Goal: Task Accomplishment & Management: Complete application form

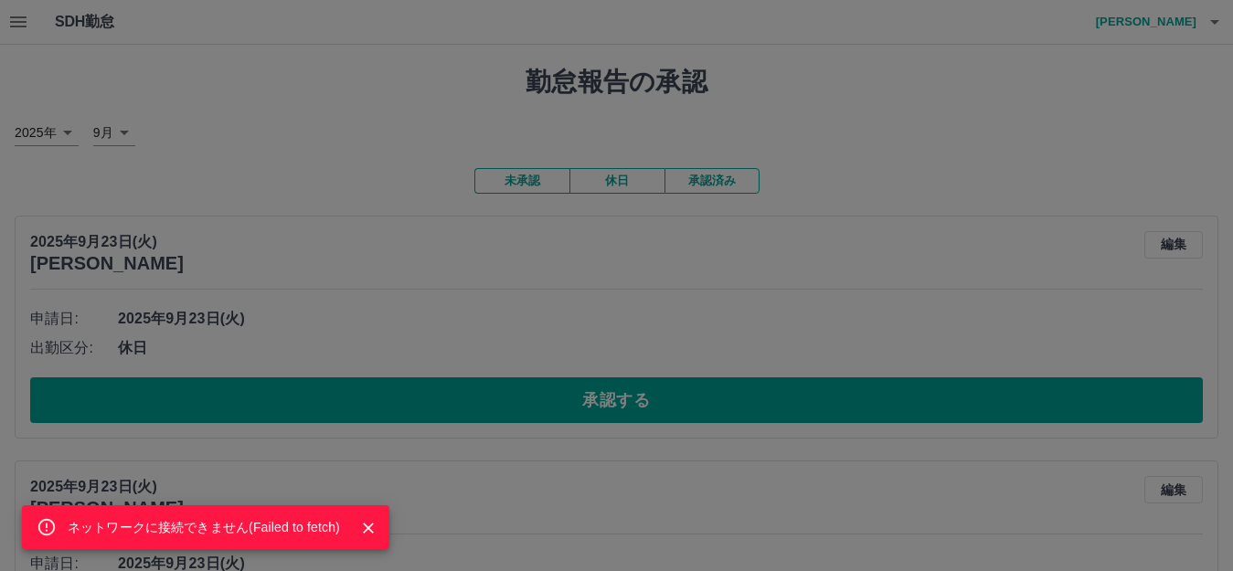
scroll to position [1069, 0]
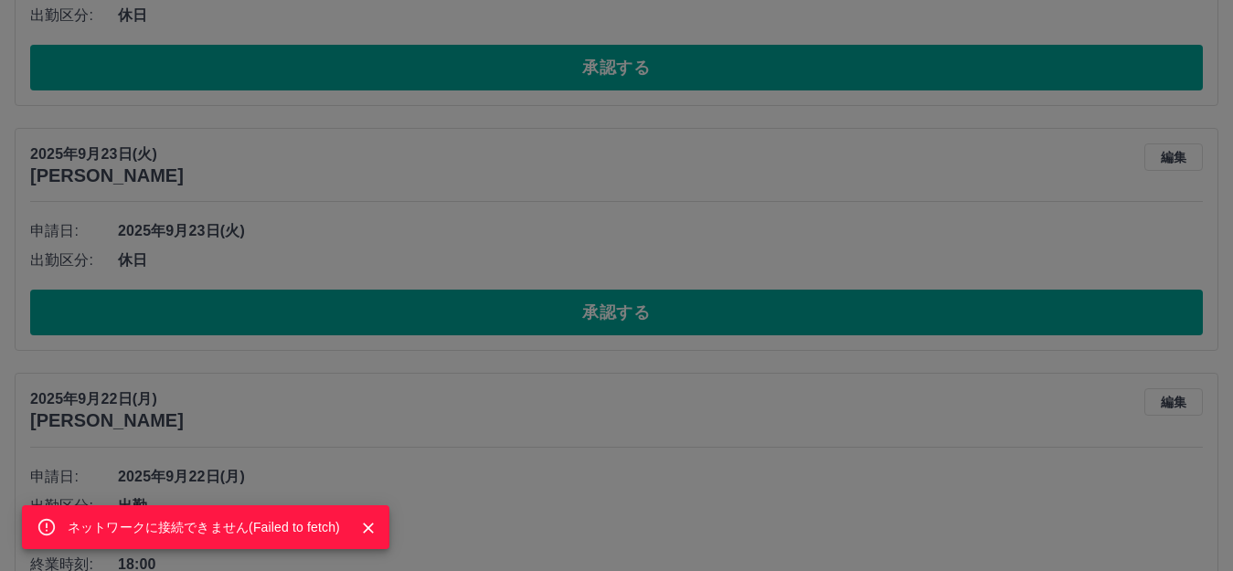
click at [367, 521] on icon "Close" at bounding box center [368, 528] width 18 height 18
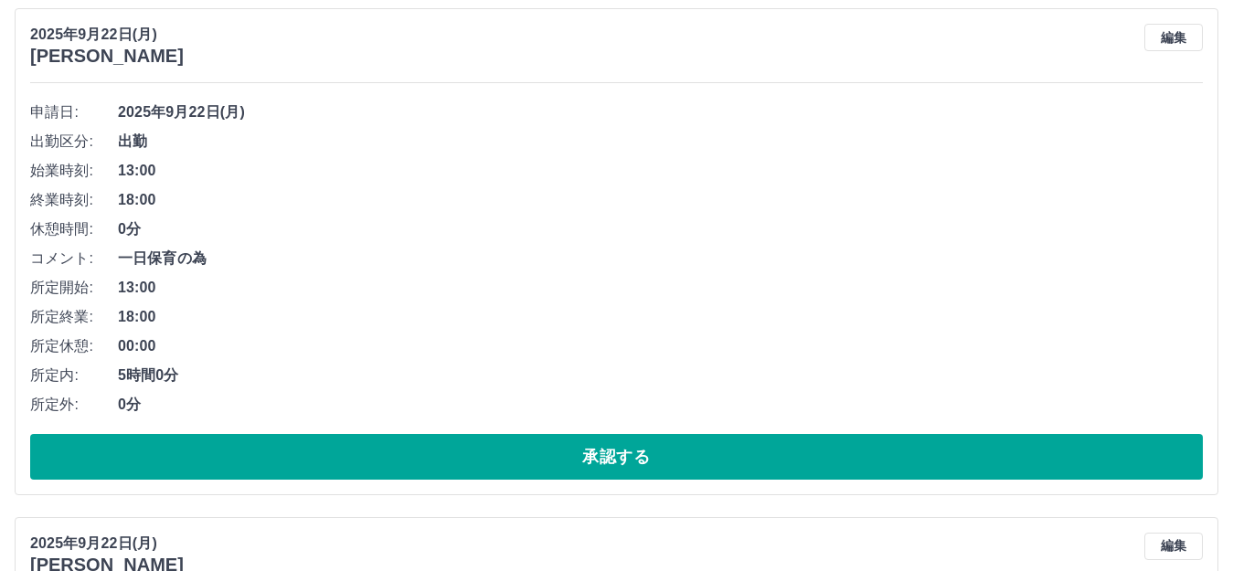
scroll to position [1526, 0]
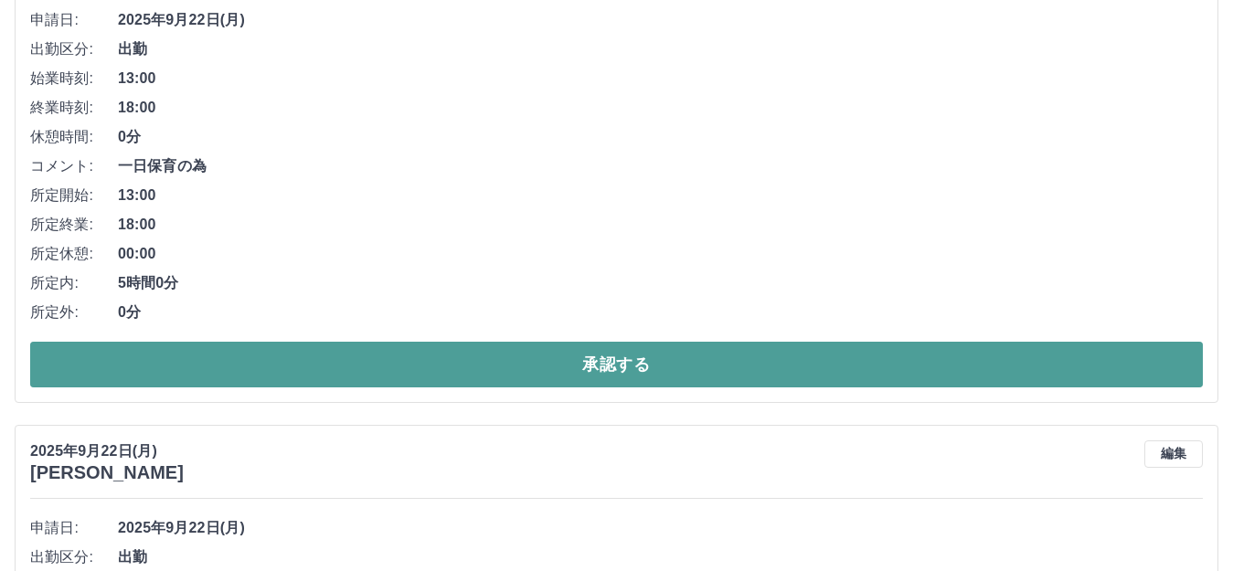
click at [389, 362] on button "承認する" at bounding box center [616, 365] width 1173 height 46
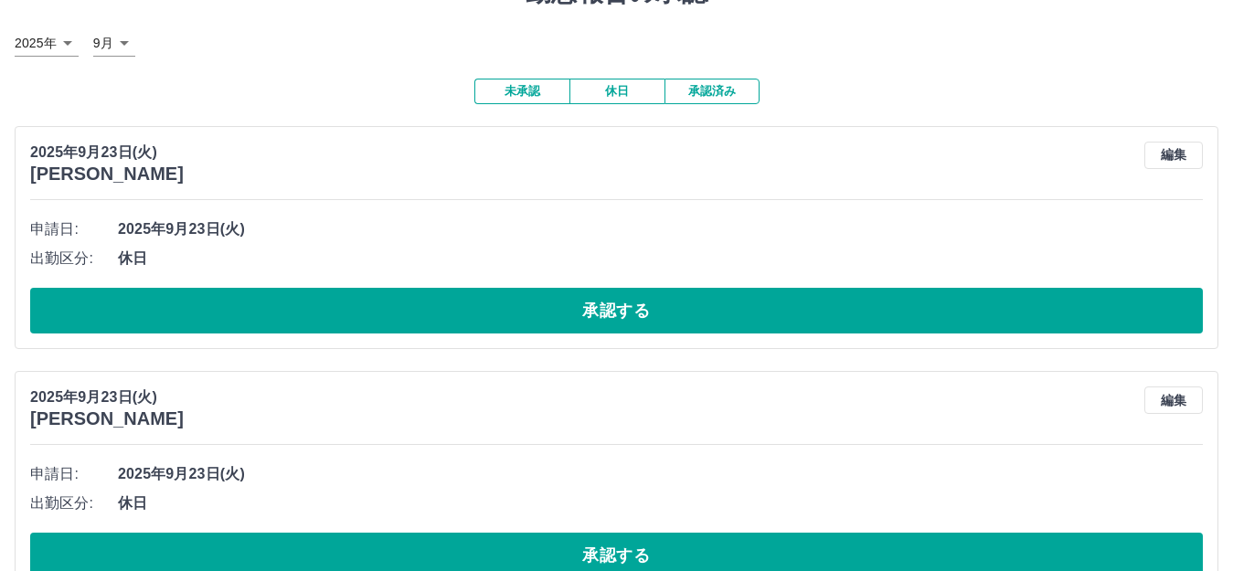
scroll to position [0, 0]
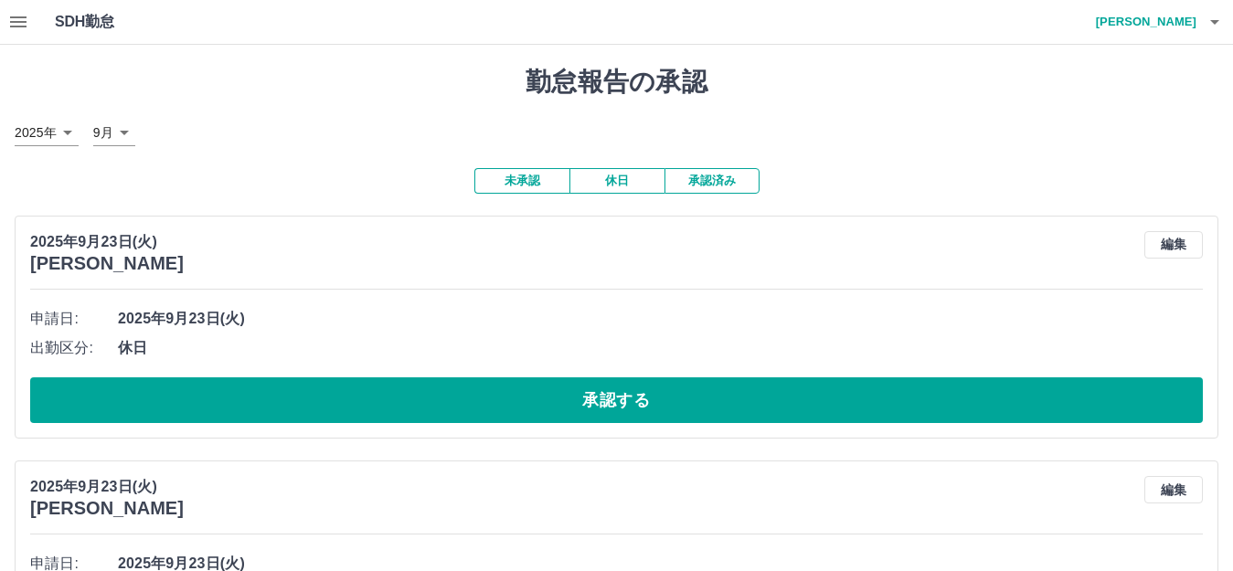
click at [705, 180] on button "承認済み" at bounding box center [712, 181] width 95 height 26
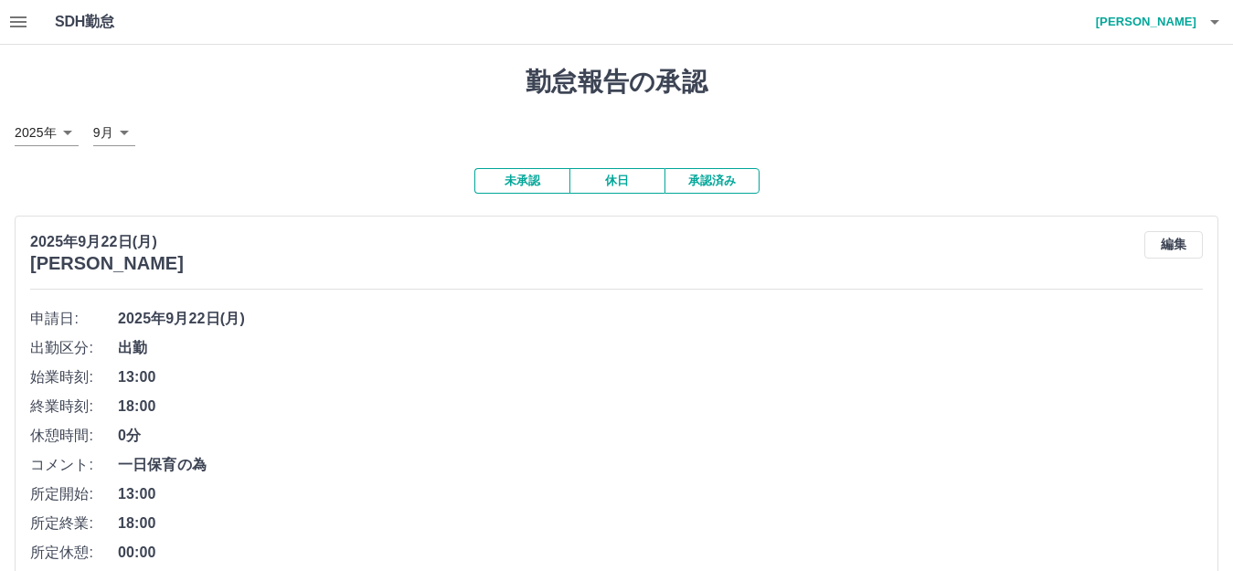
click at [539, 182] on button "未承認" at bounding box center [521, 181] width 95 height 26
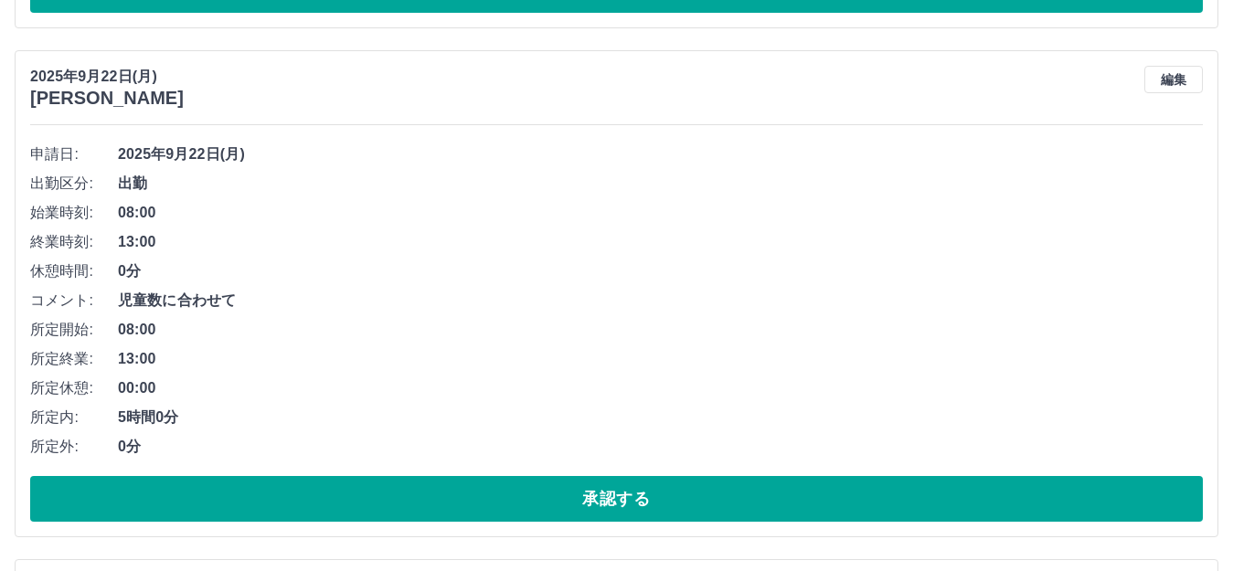
scroll to position [1371, 0]
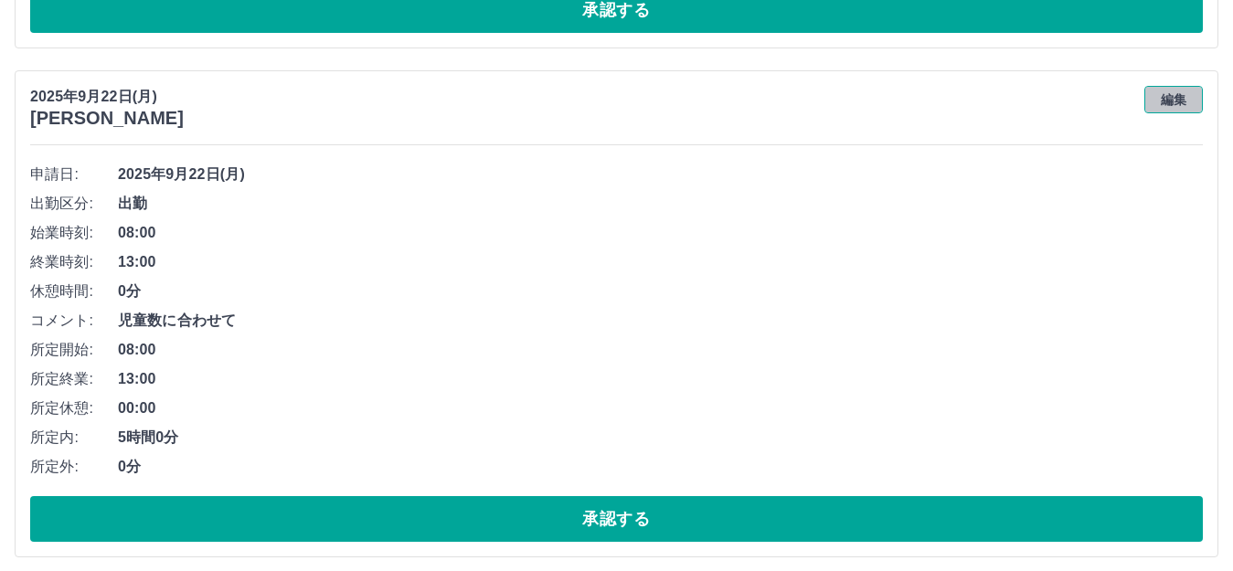
click at [1177, 99] on button "編集" at bounding box center [1174, 99] width 59 height 27
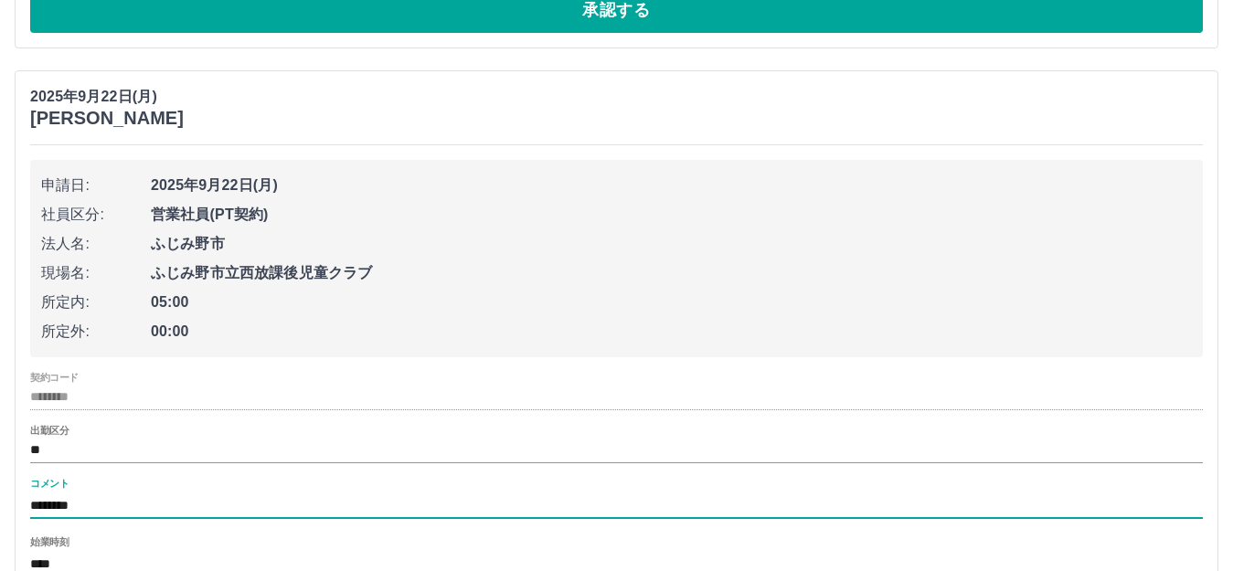
click at [33, 503] on input "********" at bounding box center [616, 506] width 1173 height 27
click at [78, 507] on input "**********" at bounding box center [616, 506] width 1173 height 27
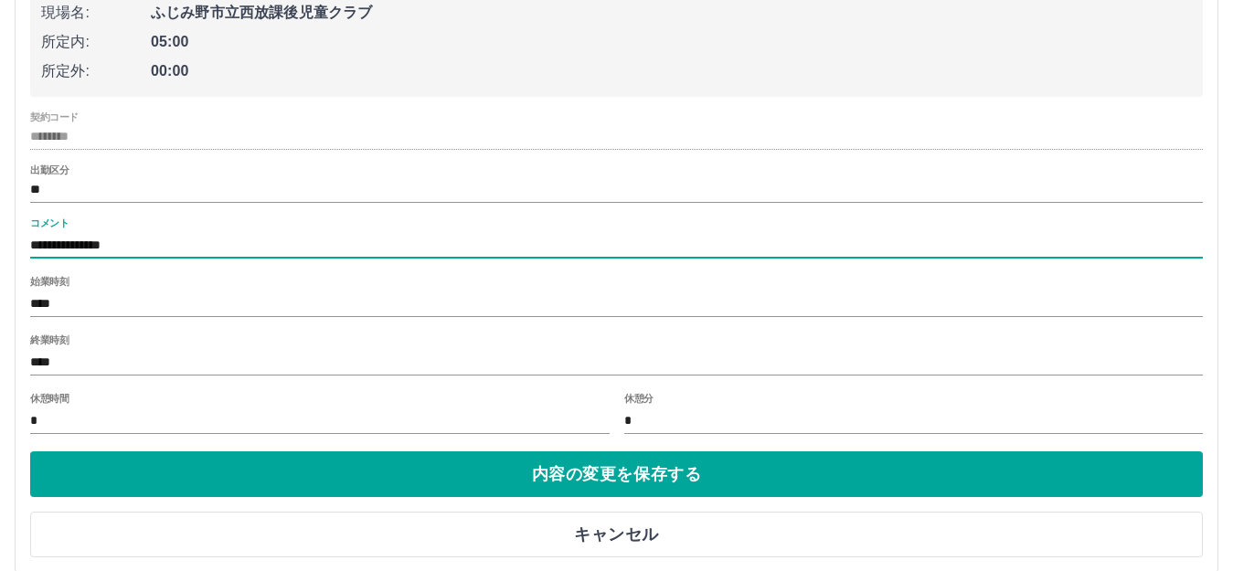
scroll to position [1646, 0]
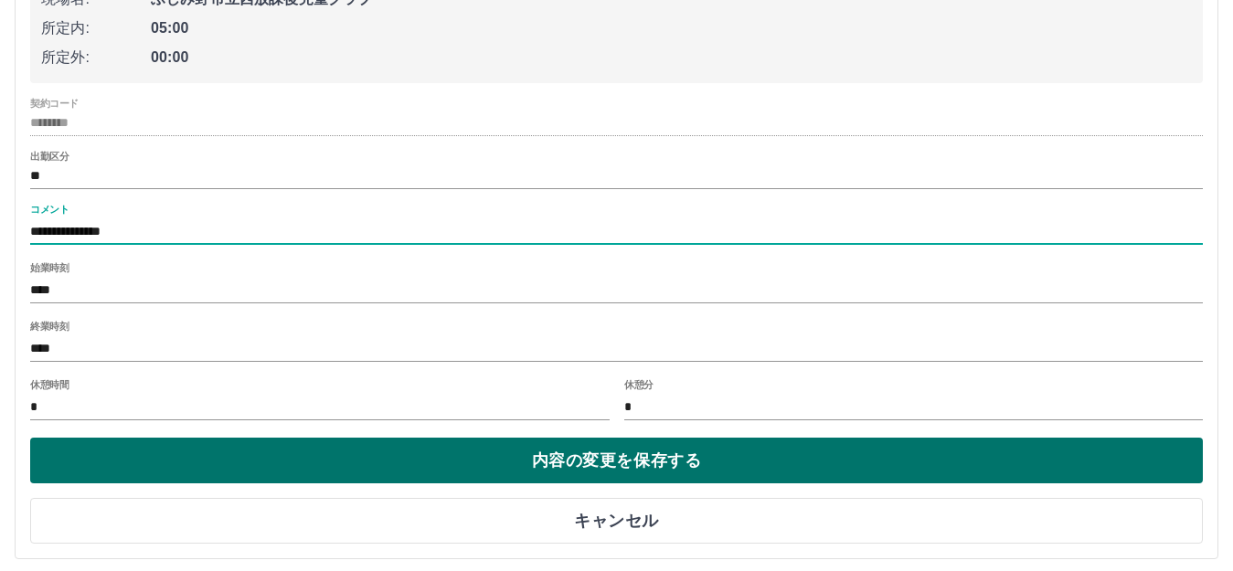
type input "**********"
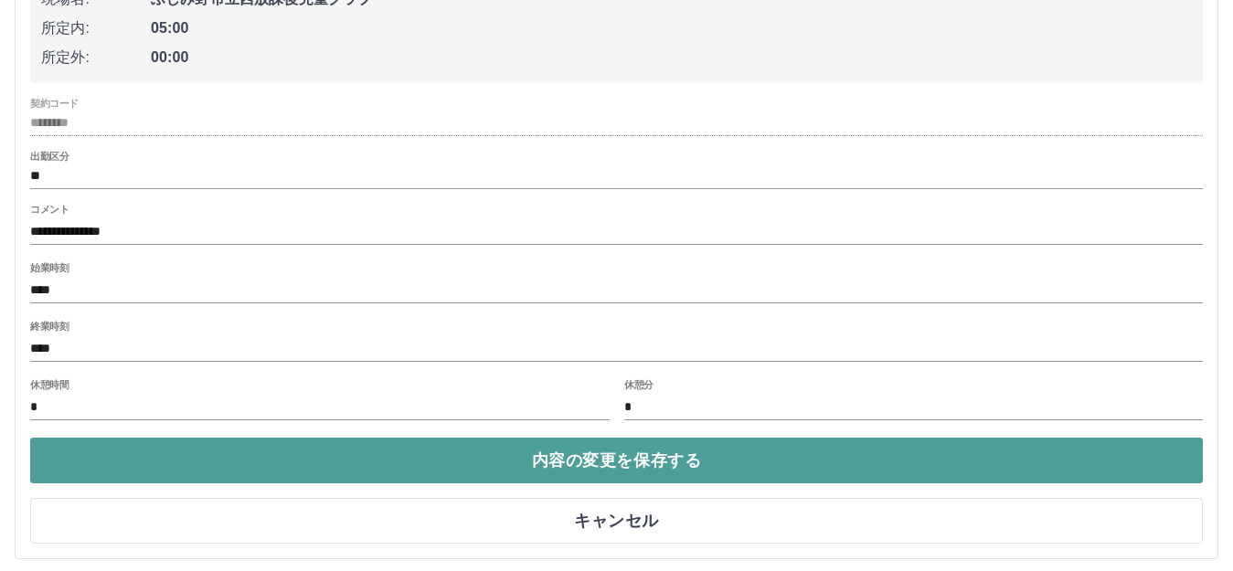
click at [460, 454] on button "内容の変更を保存する" at bounding box center [616, 461] width 1173 height 46
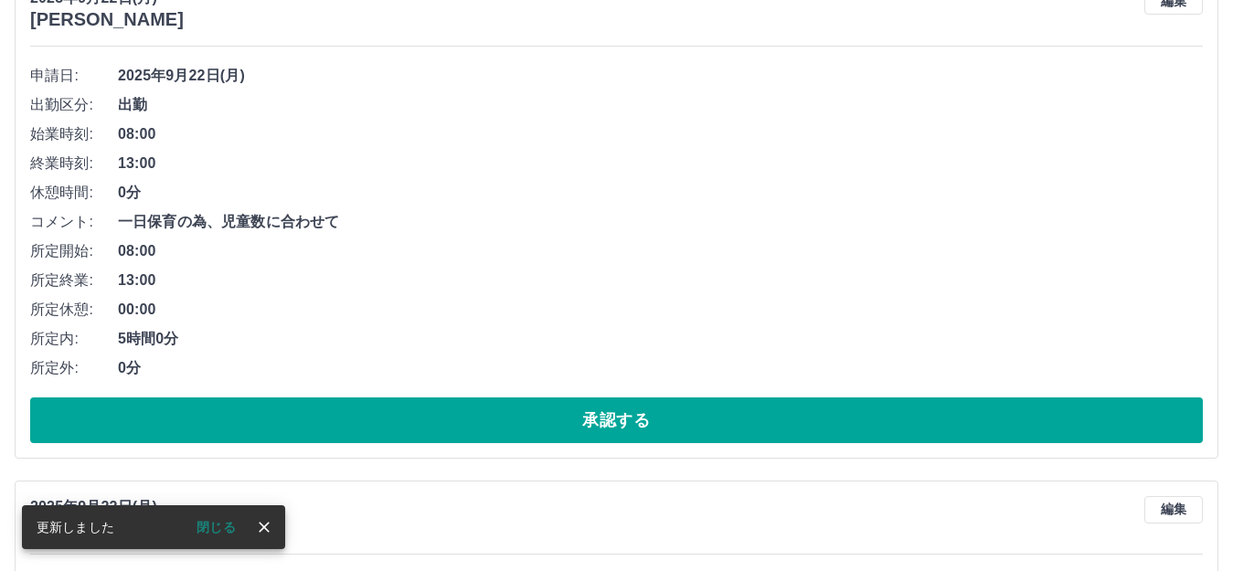
scroll to position [1463, 0]
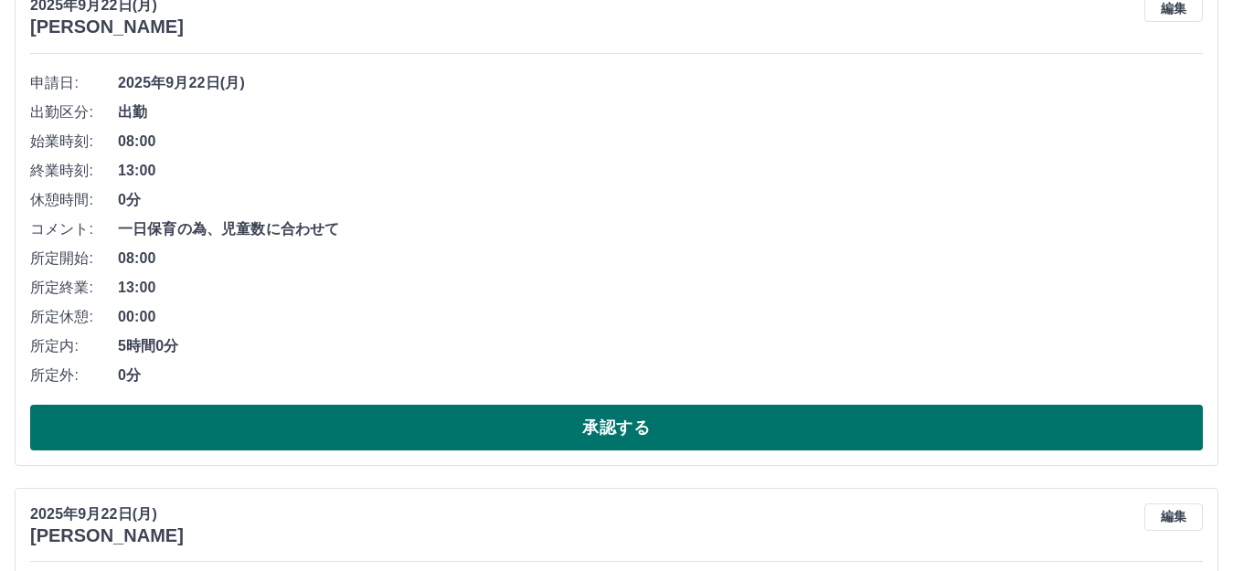
click at [560, 427] on button "承認する" at bounding box center [616, 428] width 1173 height 46
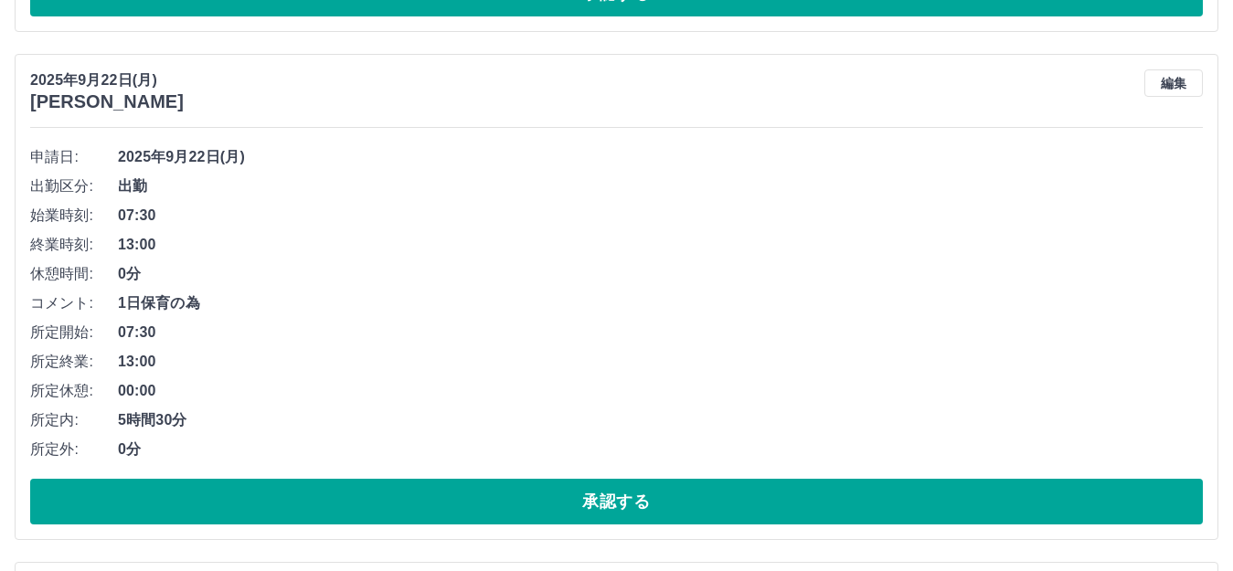
scroll to position [2325, 0]
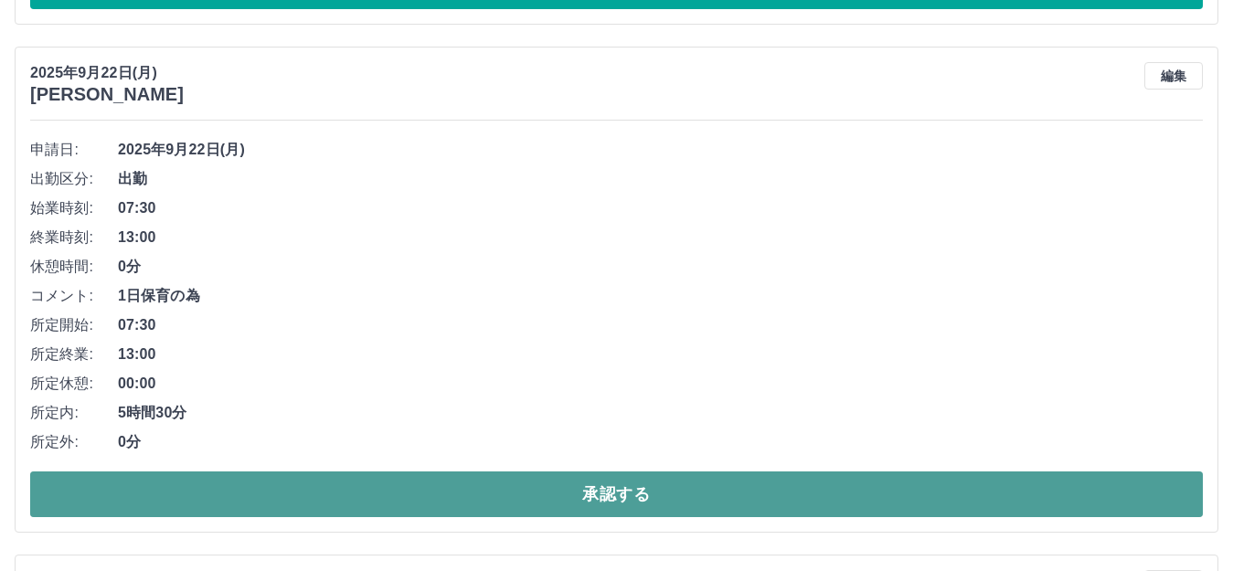
click at [533, 491] on button "承認する" at bounding box center [616, 495] width 1173 height 46
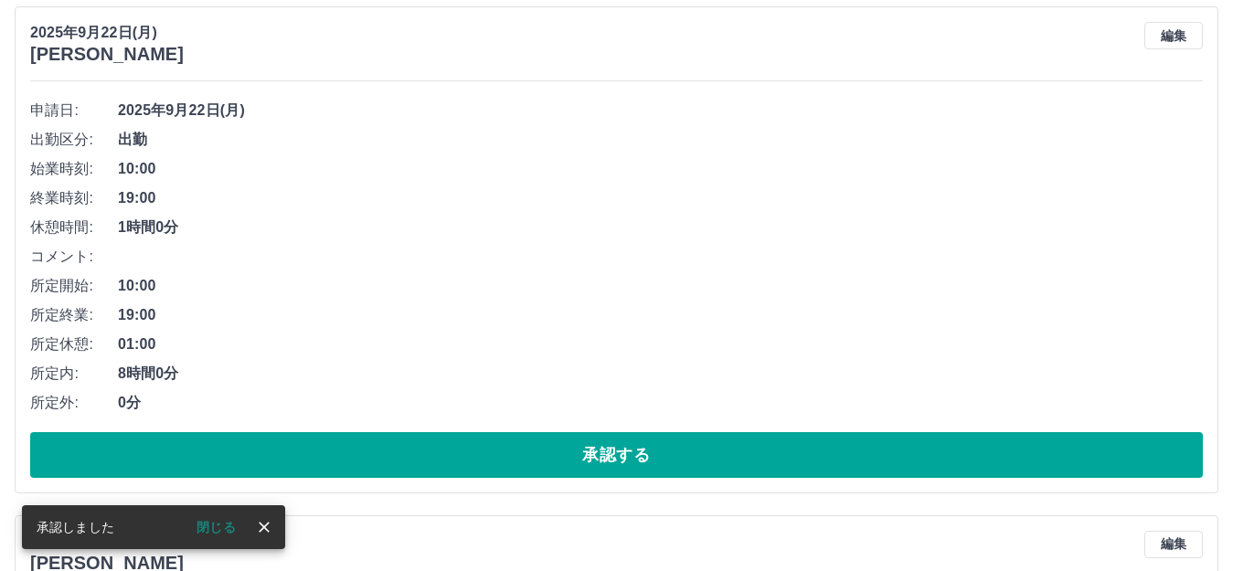
scroll to position [2365, 0]
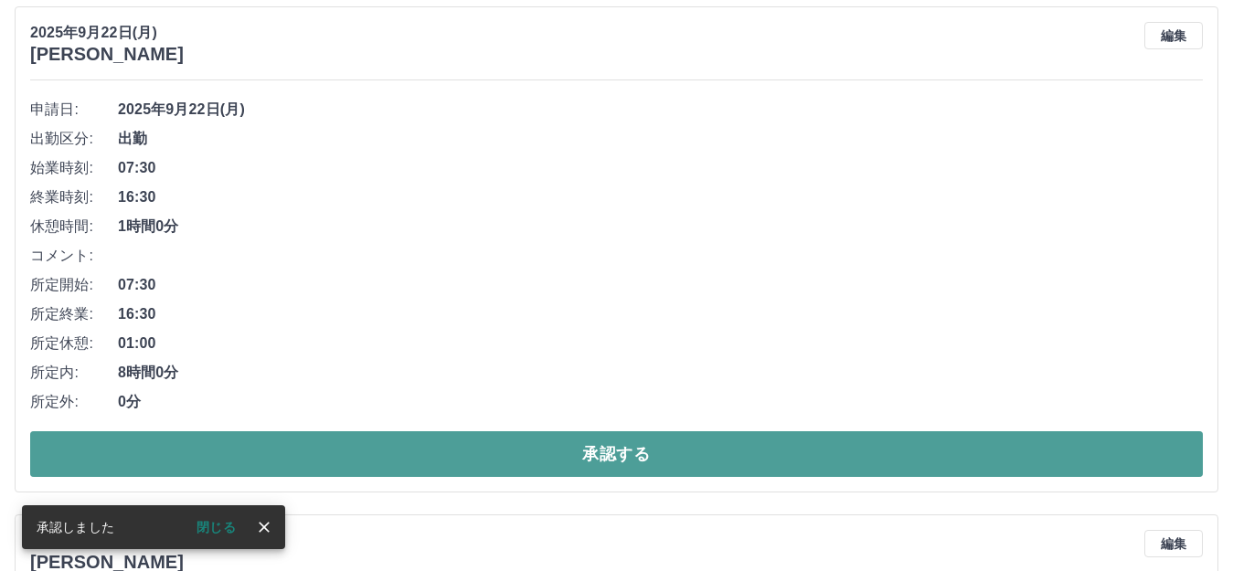
click at [510, 450] on button "承認する" at bounding box center [616, 454] width 1173 height 46
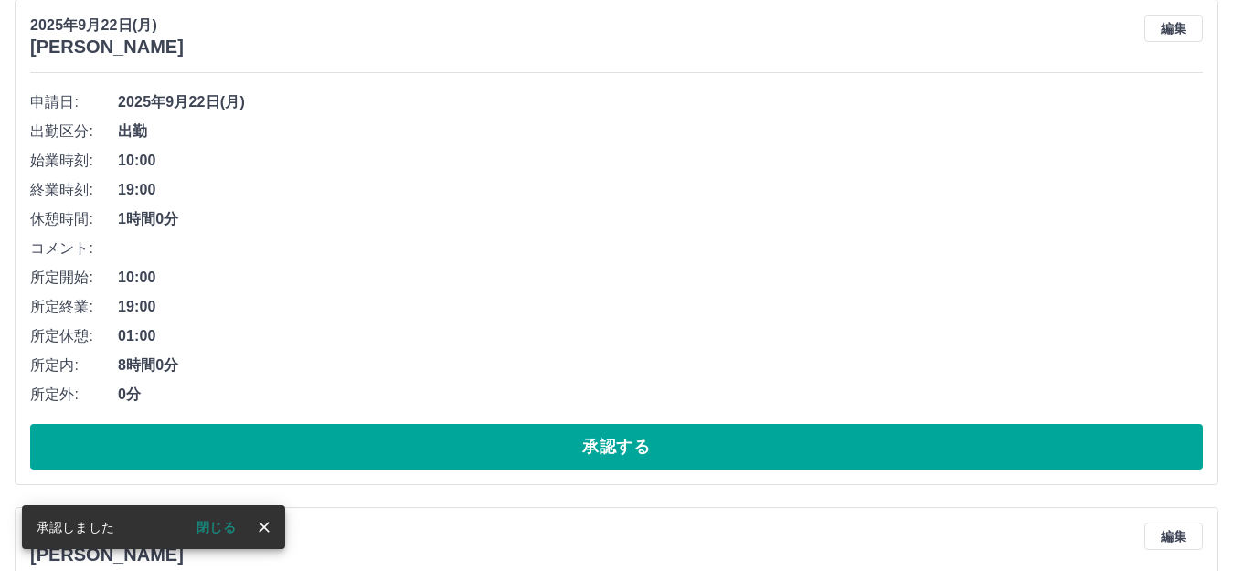
scroll to position [2405, 0]
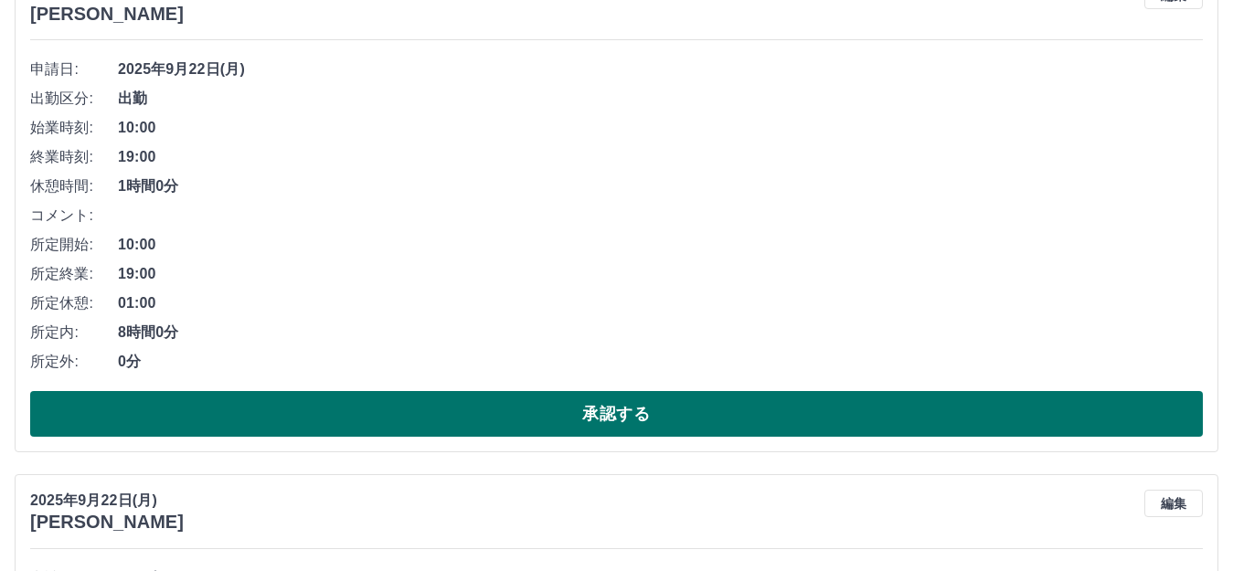
click at [535, 410] on button "承認する" at bounding box center [616, 414] width 1173 height 46
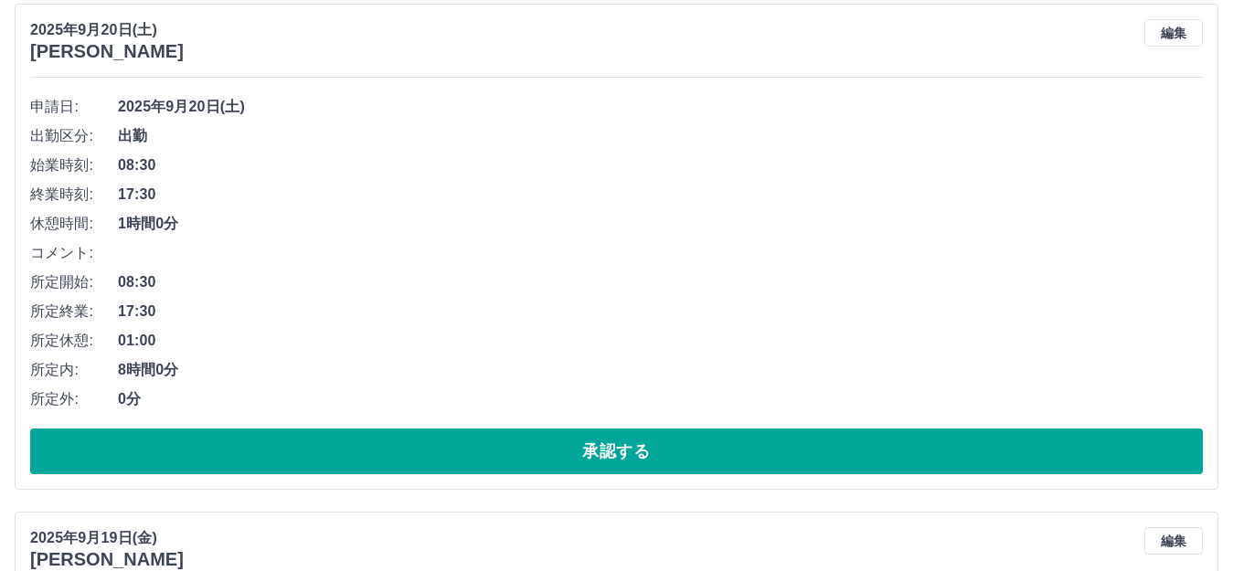
scroll to position [4822, 0]
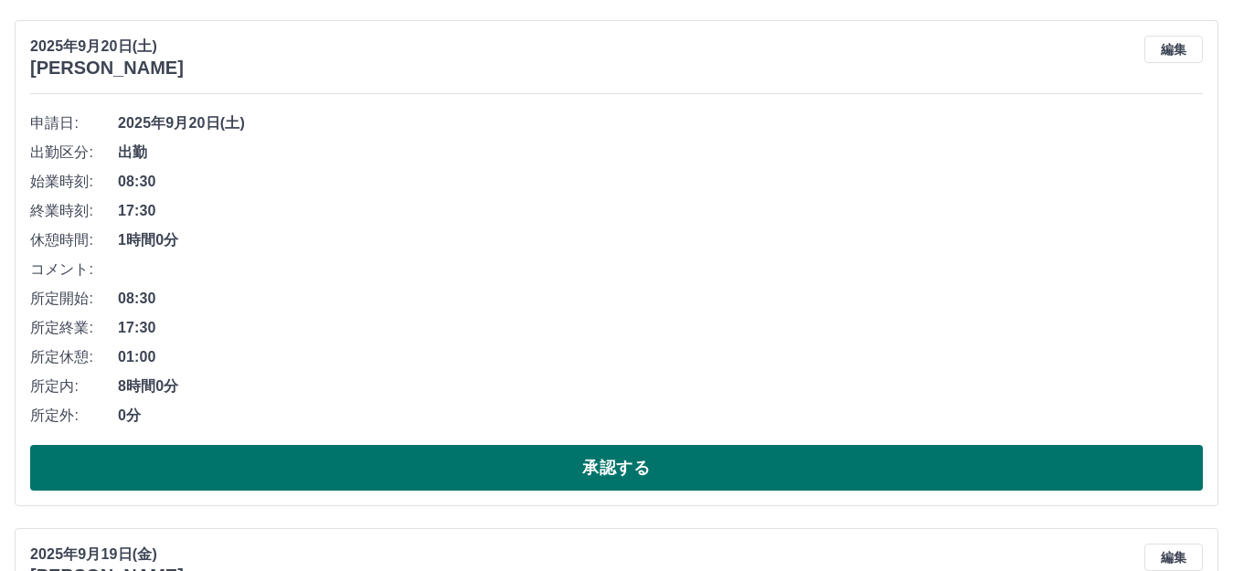
click at [602, 466] on button "承認する" at bounding box center [616, 468] width 1173 height 46
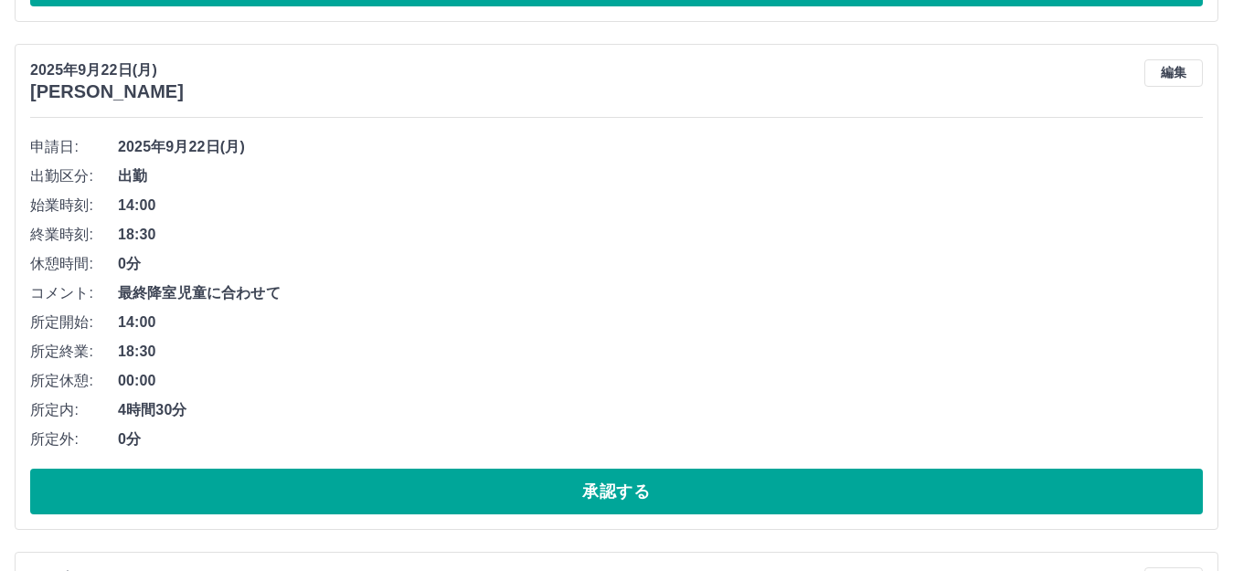
scroll to position [1787, 0]
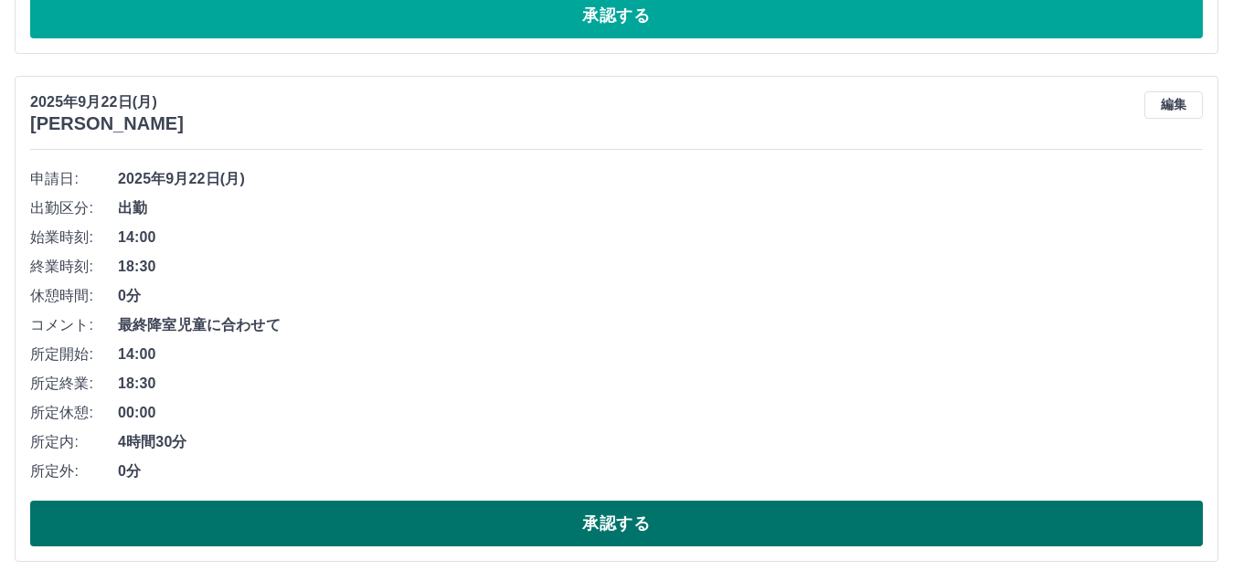
click at [640, 519] on button "承認する" at bounding box center [616, 524] width 1173 height 46
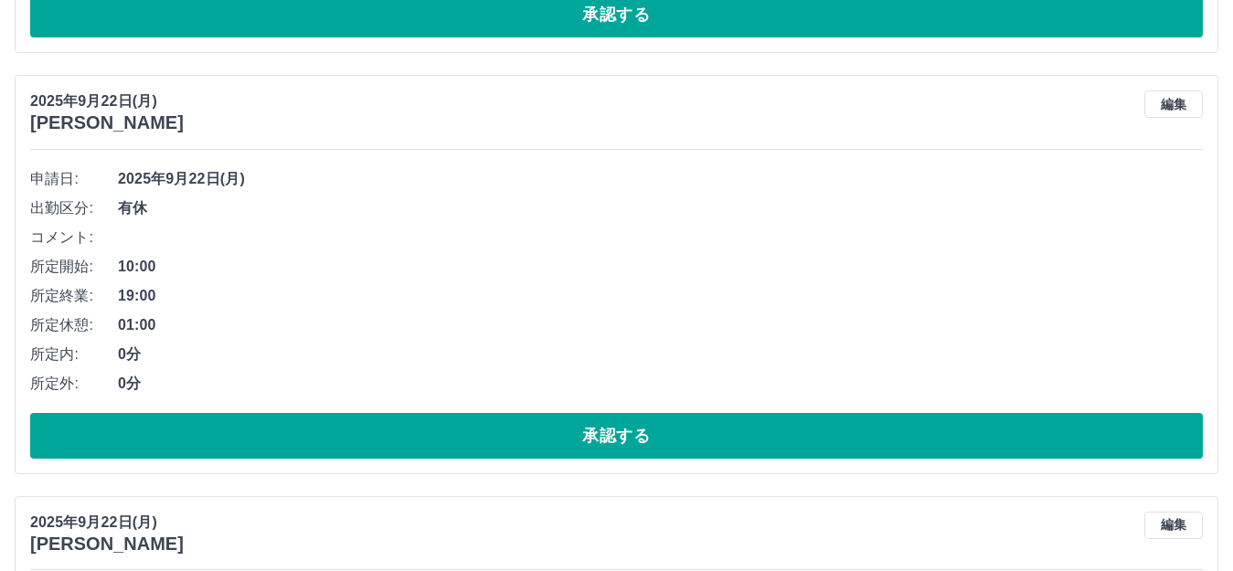
scroll to position [1371, 0]
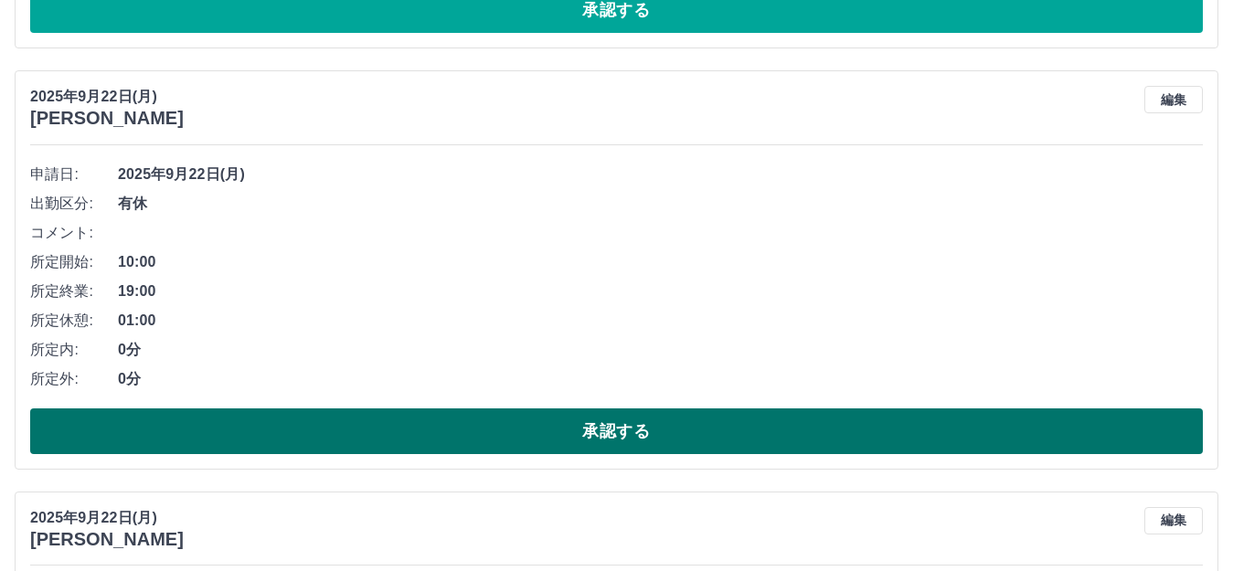
click at [360, 423] on button "承認する" at bounding box center [616, 432] width 1173 height 46
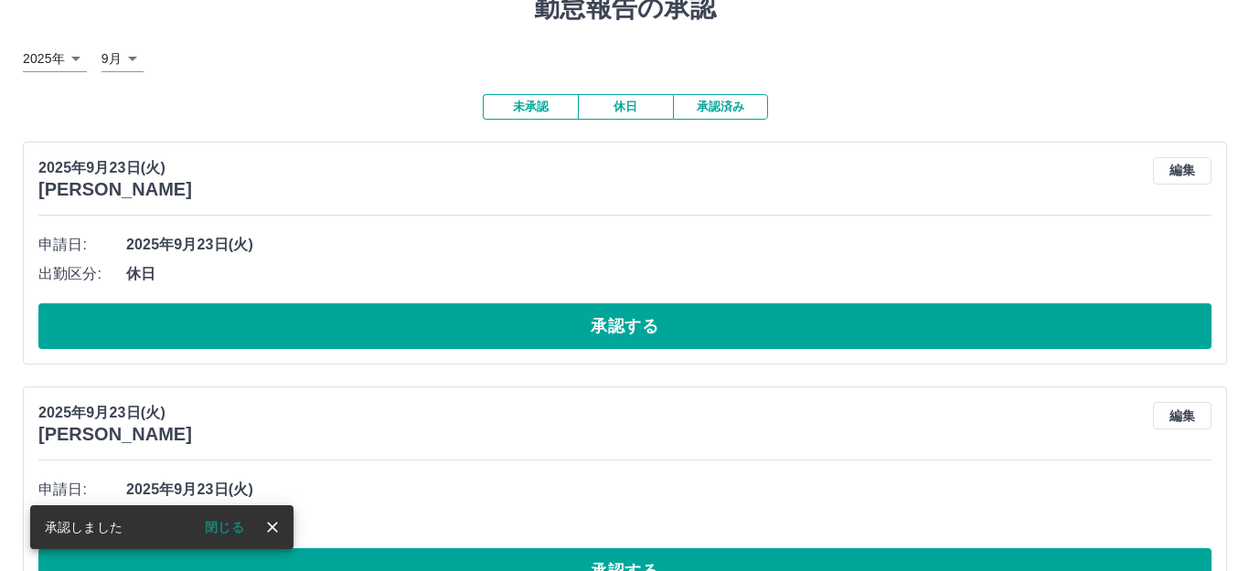
scroll to position [0, 0]
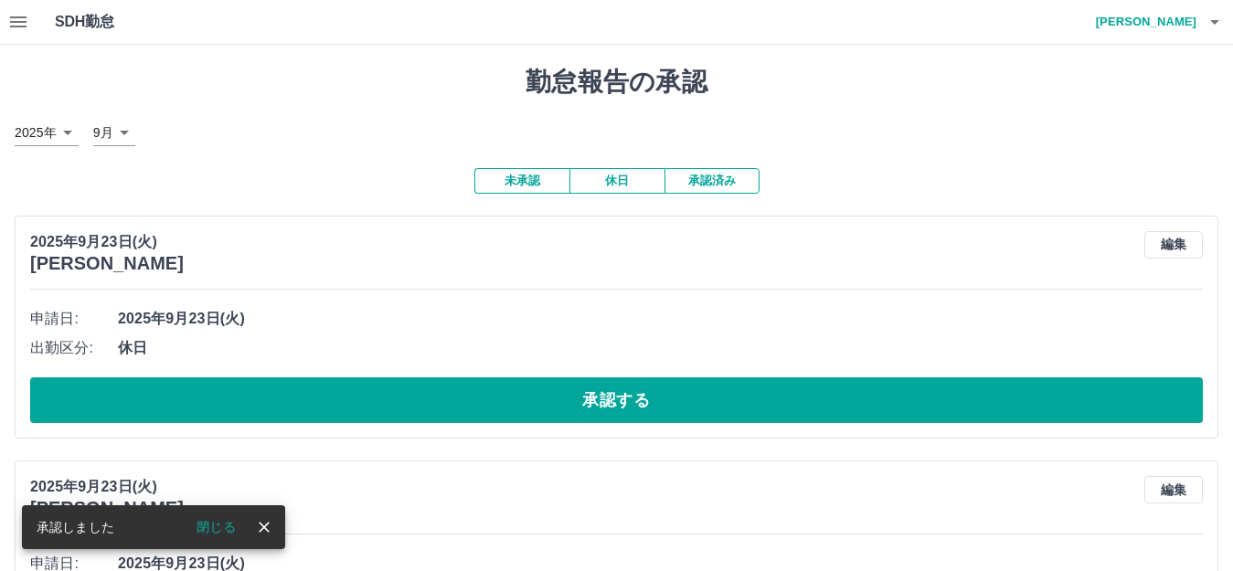
click at [16, 27] on icon "button" at bounding box center [18, 21] width 16 height 11
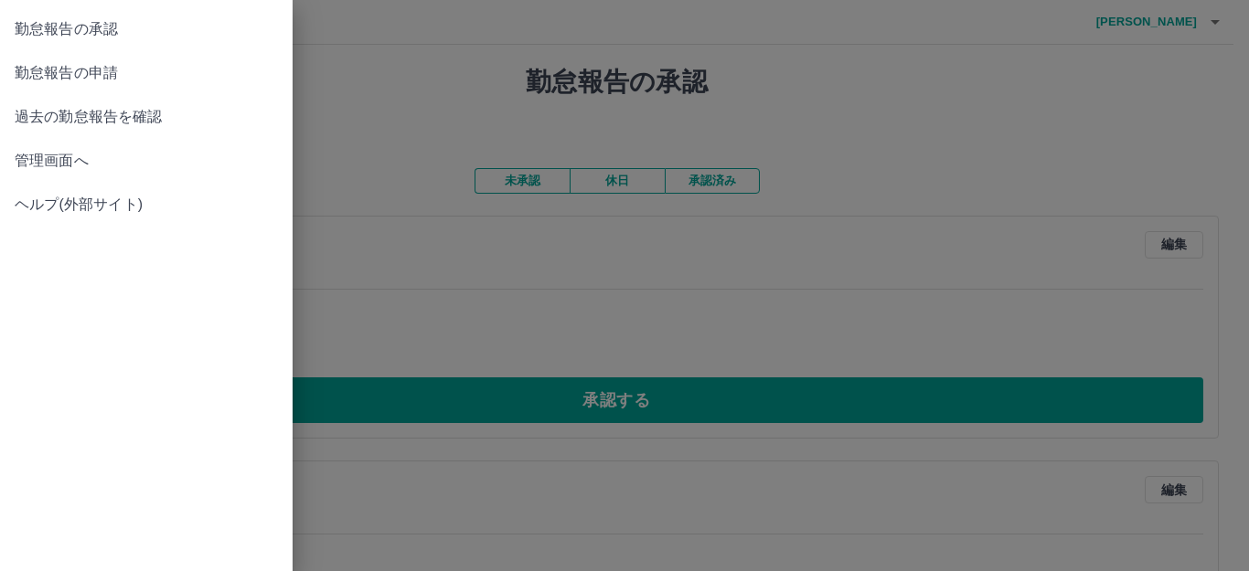
click at [30, 70] on span "勤怠報告の申請" at bounding box center [146, 73] width 263 height 22
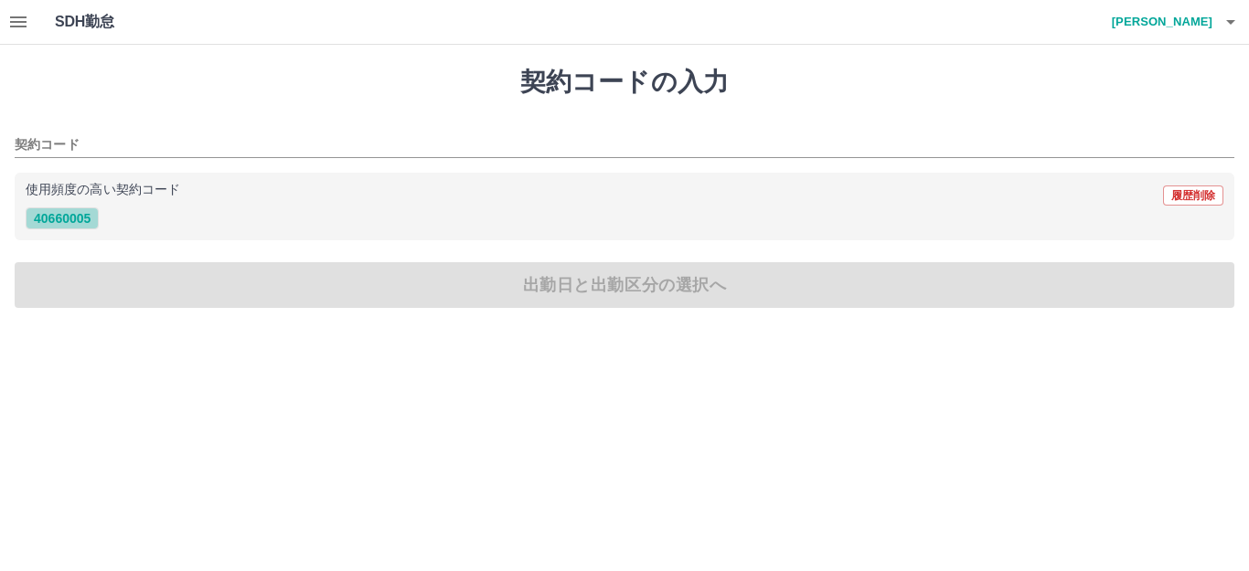
click at [70, 219] on button "40660005" at bounding box center [62, 219] width 73 height 22
type input "********"
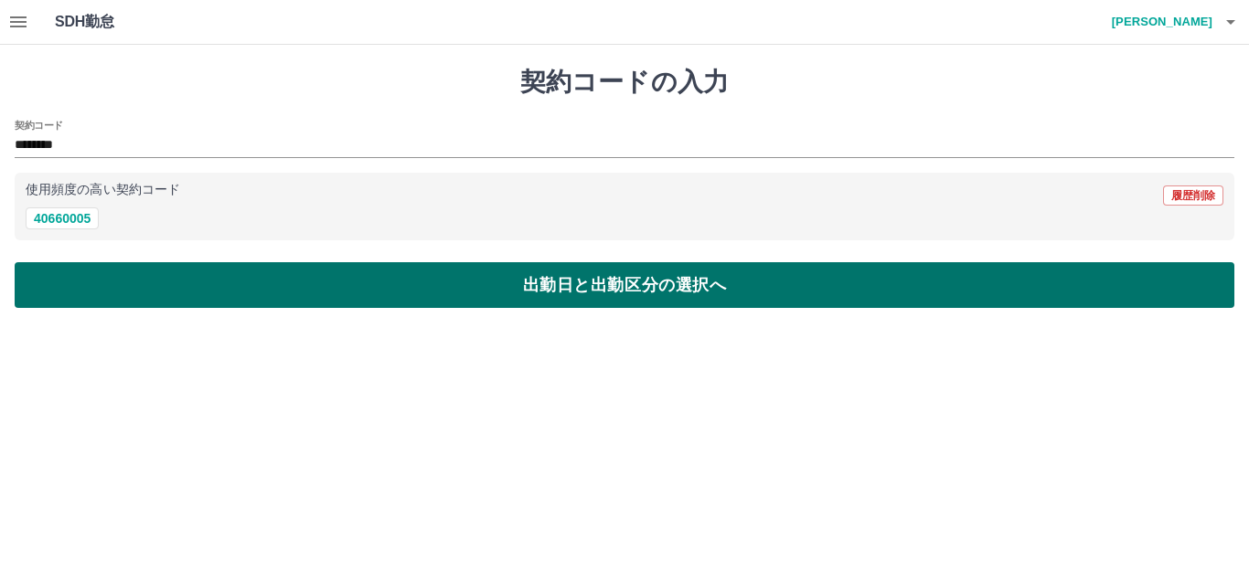
click at [112, 282] on button "出勤日と出勤区分の選択へ" at bounding box center [625, 285] width 1220 height 46
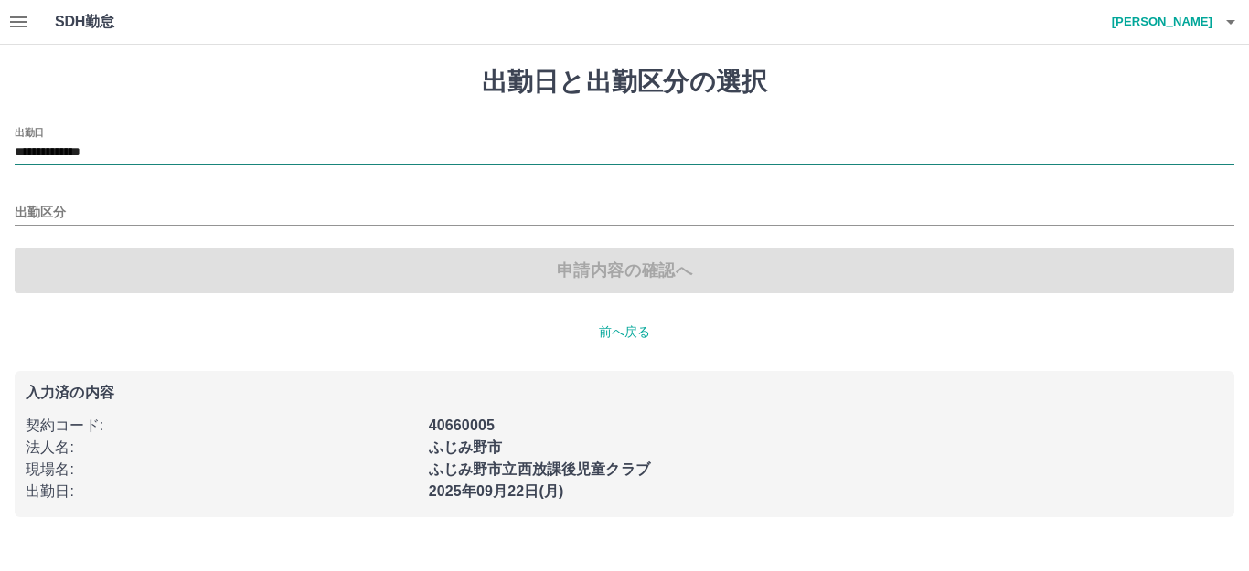
click at [133, 154] on input "**********" at bounding box center [625, 153] width 1220 height 23
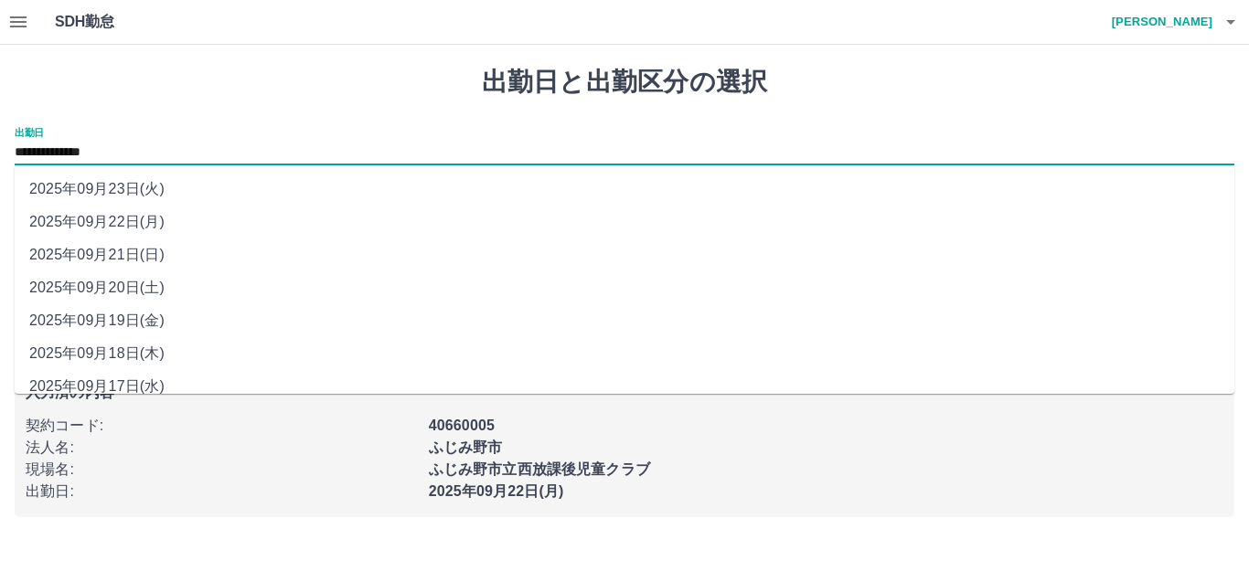
click at [136, 192] on li "2025年09月23日(火)" at bounding box center [625, 189] width 1220 height 33
type input "**********"
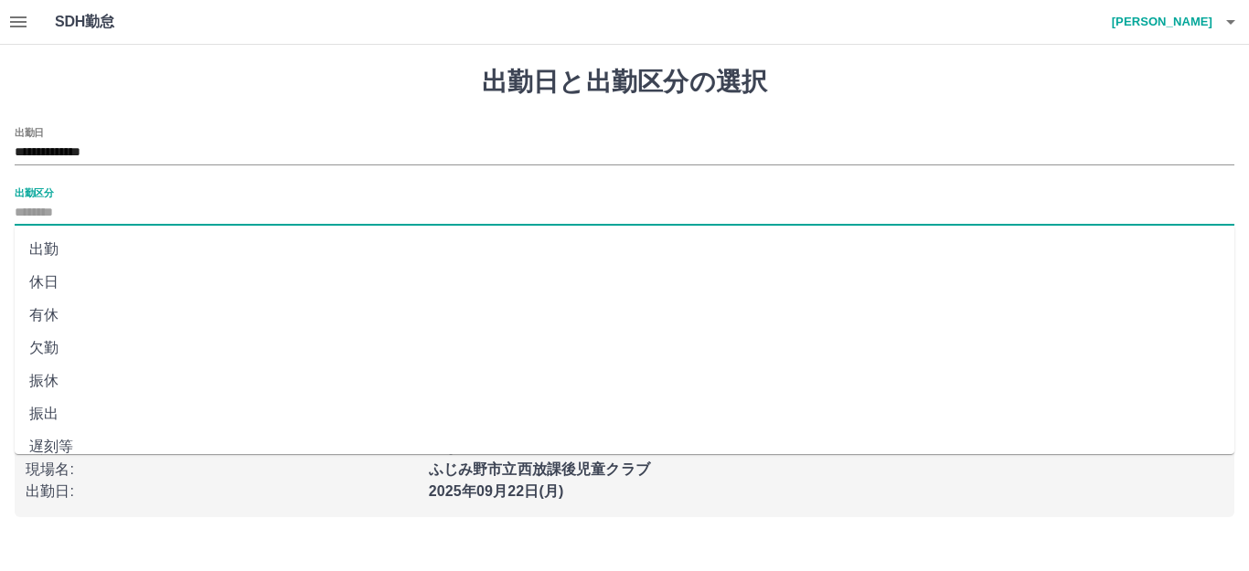
click at [133, 217] on input "出勤区分" at bounding box center [625, 213] width 1220 height 23
click at [106, 276] on li "休日" at bounding box center [625, 282] width 1220 height 33
type input "**"
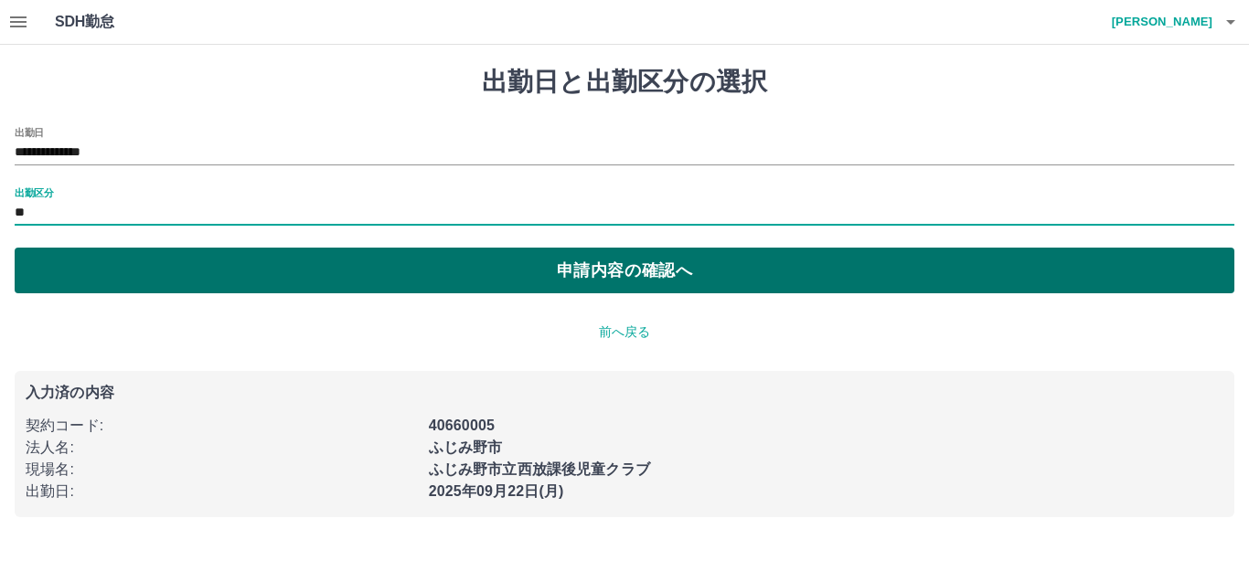
click at [131, 281] on button "申請内容の確認へ" at bounding box center [625, 271] width 1220 height 46
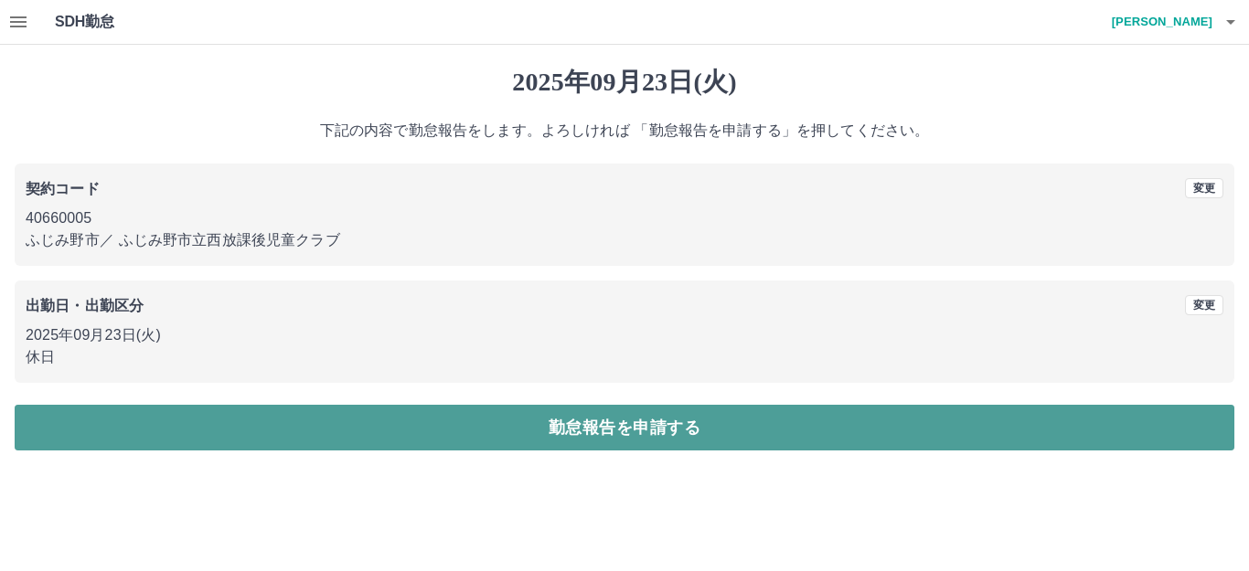
click at [487, 421] on button "勤怠報告を申請する" at bounding box center [625, 428] width 1220 height 46
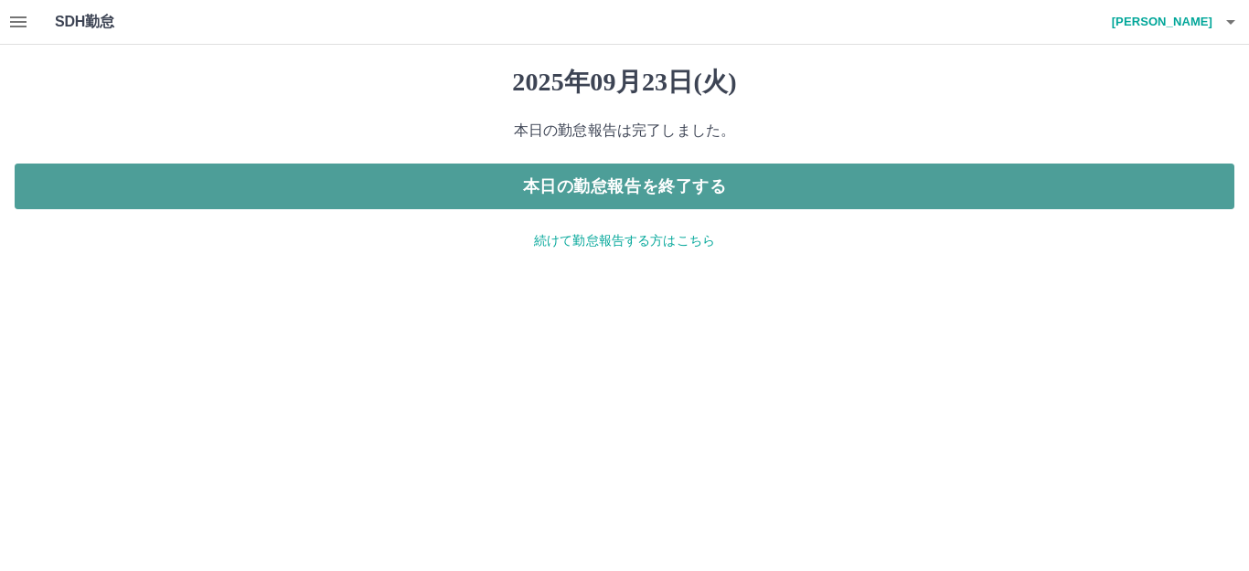
click at [710, 189] on button "本日の勤怠報告を終了する" at bounding box center [625, 187] width 1220 height 46
